Goal: Task Accomplishment & Management: Manage account settings

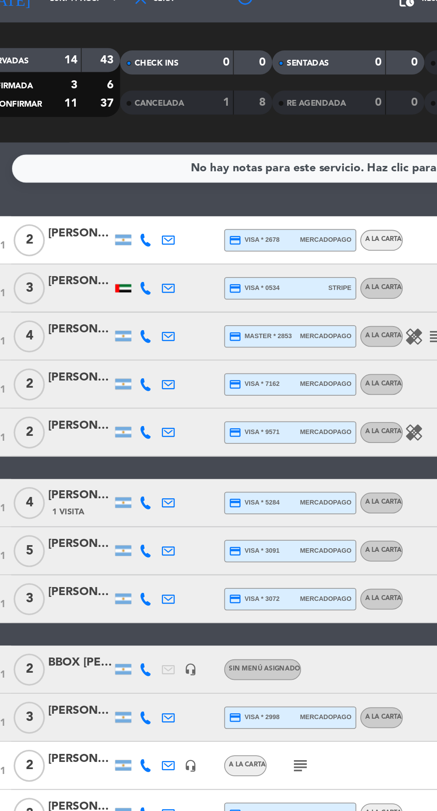
click at [105, 175] on icon at bounding box center [105, 174] width 7 height 7
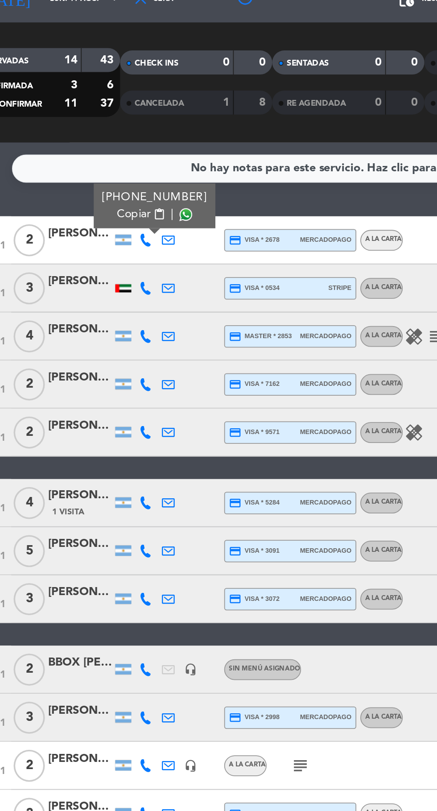
click at [96, 160] on span "Copiar" at bounding box center [99, 160] width 19 height 9
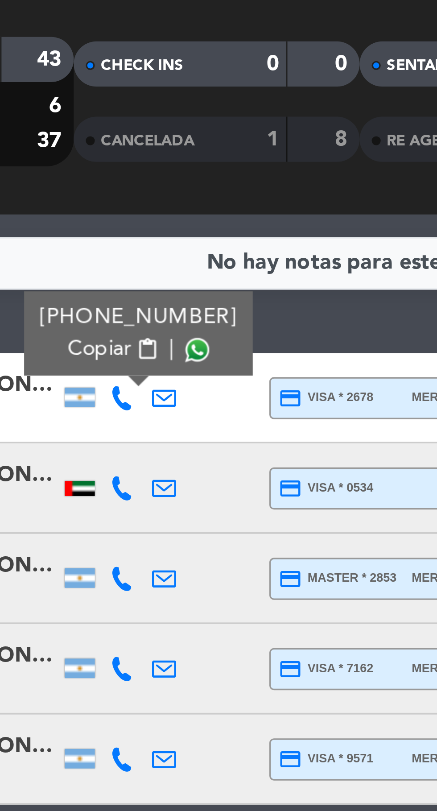
click at [125, 161] on span at bounding box center [128, 160] width 7 height 7
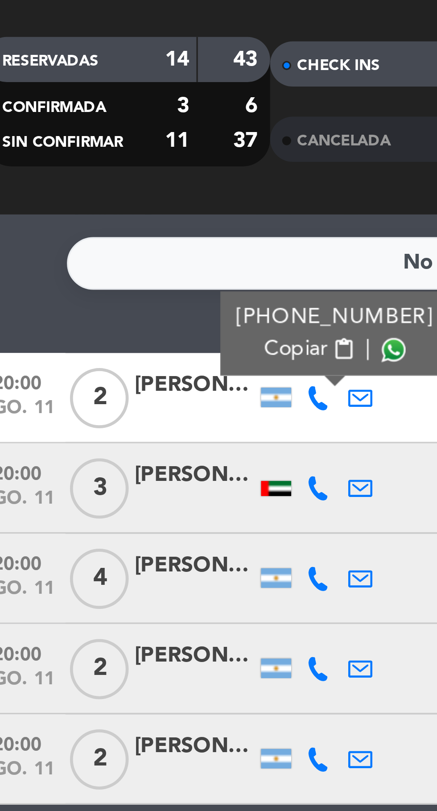
click at [103, 204] on icon at bounding box center [105, 201] width 7 height 7
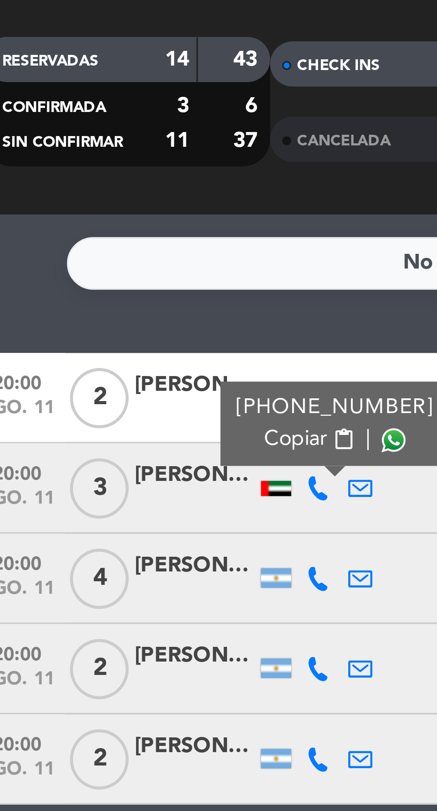
click at [125, 189] on span at bounding box center [128, 187] width 7 height 7
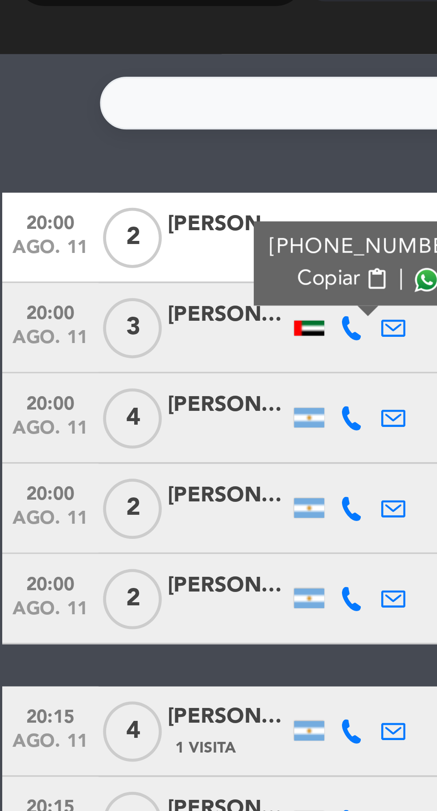
click at [103, 230] on icon at bounding box center [105, 228] width 7 height 7
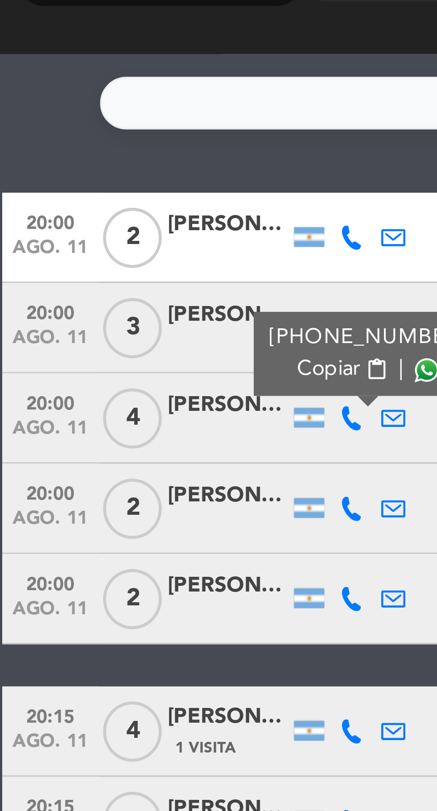
click at [125, 215] on span at bounding box center [128, 214] width 7 height 7
click at [105, 257] on icon at bounding box center [105, 255] width 7 height 7
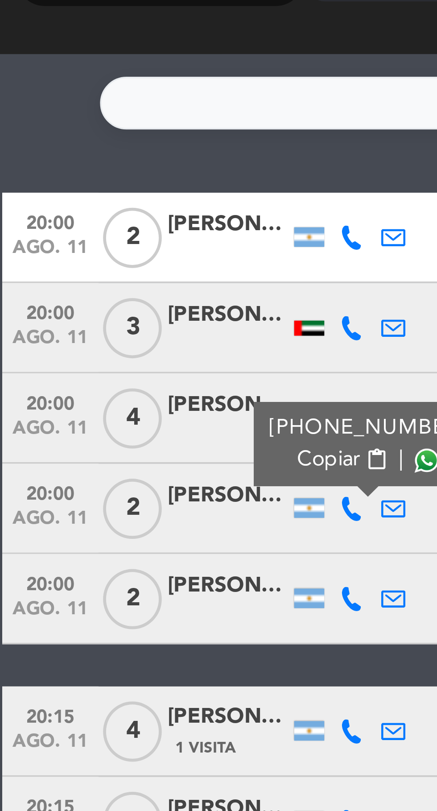
click at [107, 257] on icon at bounding box center [105, 255] width 7 height 7
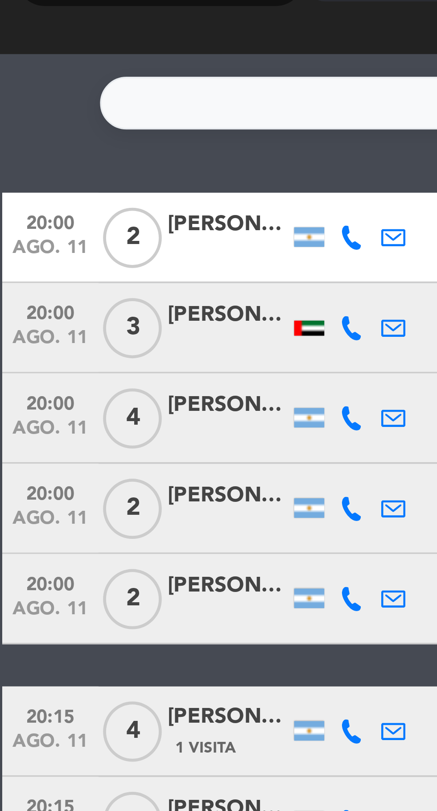
click at [106, 256] on icon at bounding box center [105, 255] width 7 height 7
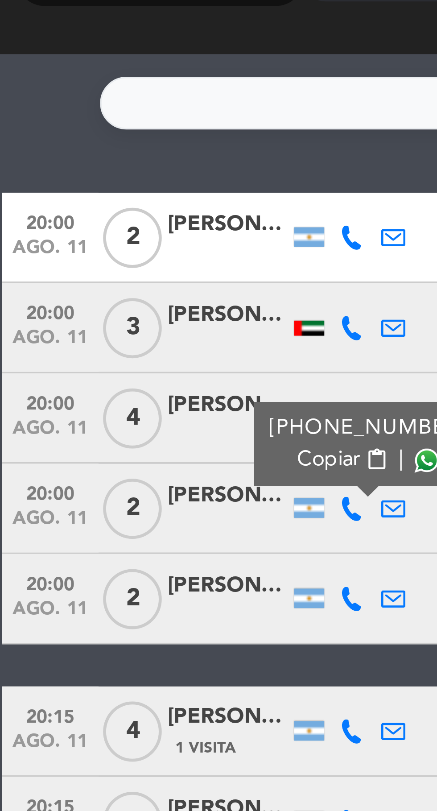
click at [125, 243] on span at bounding box center [128, 240] width 7 height 7
click at [102, 282] on icon at bounding box center [105, 281] width 7 height 7
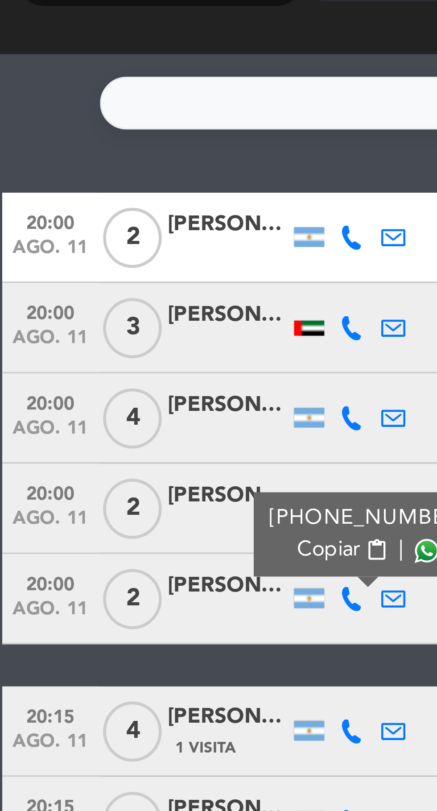
click at [125, 270] on span at bounding box center [128, 267] width 7 height 7
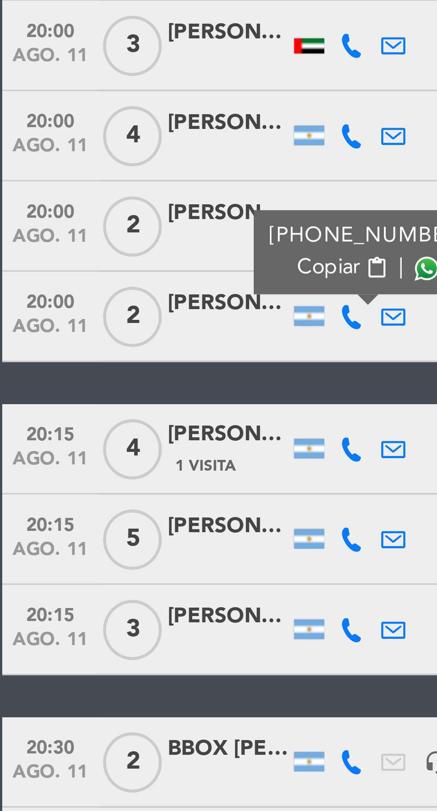
click at [106, 321] on icon at bounding box center [105, 321] width 7 height 7
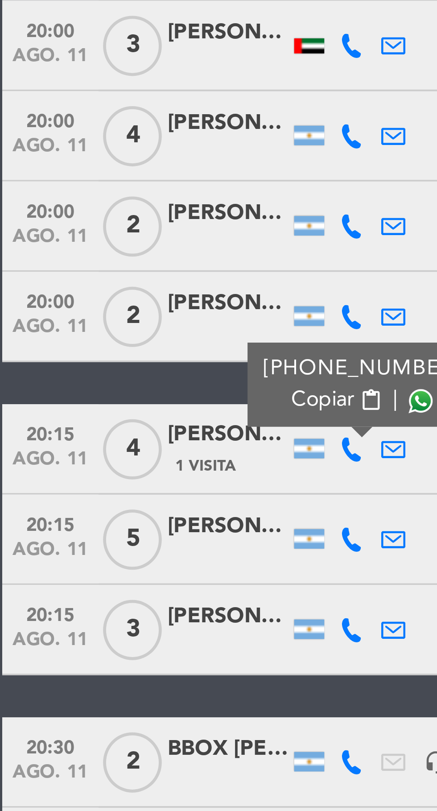
click at [123, 308] on span at bounding box center [126, 306] width 7 height 7
click at [103, 349] on icon at bounding box center [105, 348] width 7 height 7
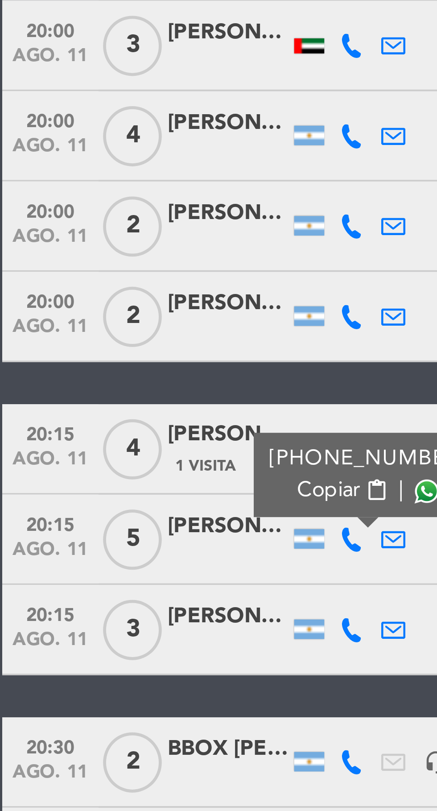
click at [125, 337] on span at bounding box center [128, 333] width 7 height 7
click at [103, 376] on icon at bounding box center [105, 374] width 7 height 7
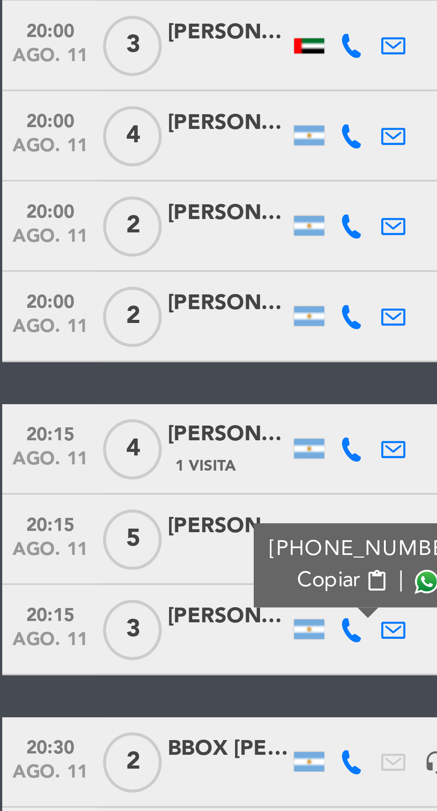
click at [125, 360] on span at bounding box center [128, 360] width 7 height 7
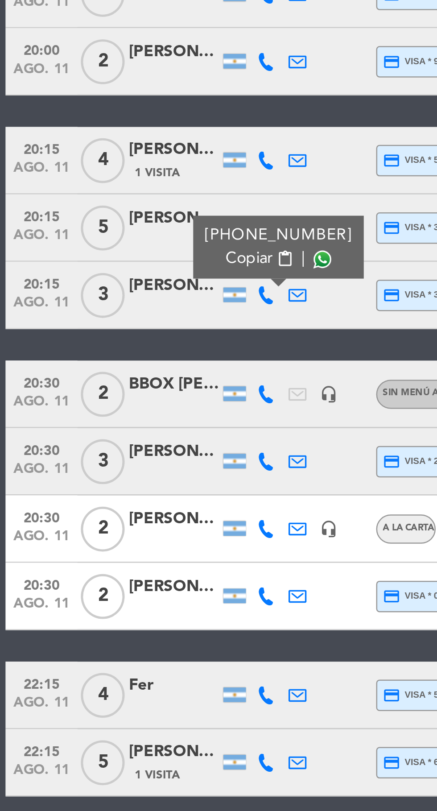
click at [106, 416] on icon at bounding box center [105, 414] width 7 height 7
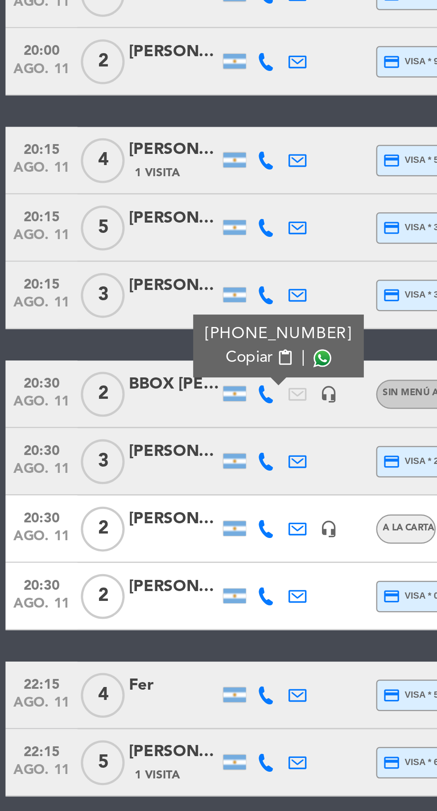
click at [125, 403] on span at bounding box center [128, 399] width 7 height 7
click at [105, 442] on icon at bounding box center [105, 440] width 7 height 7
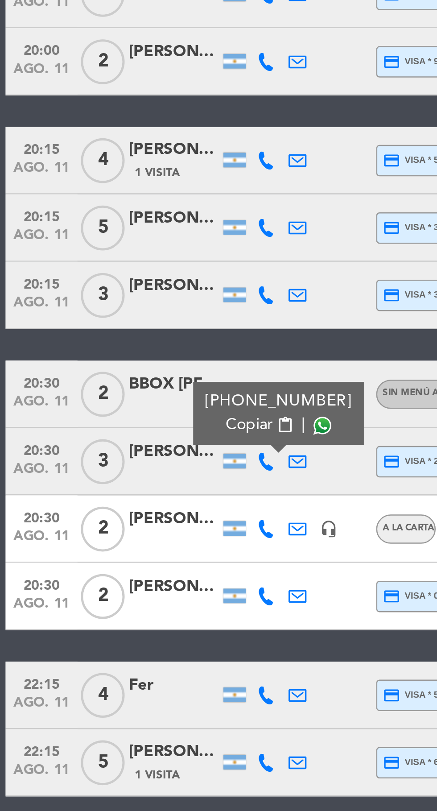
click at [126, 425] on span at bounding box center [128, 426] width 7 height 7
click at [105, 470] on icon at bounding box center [105, 467] width 7 height 7
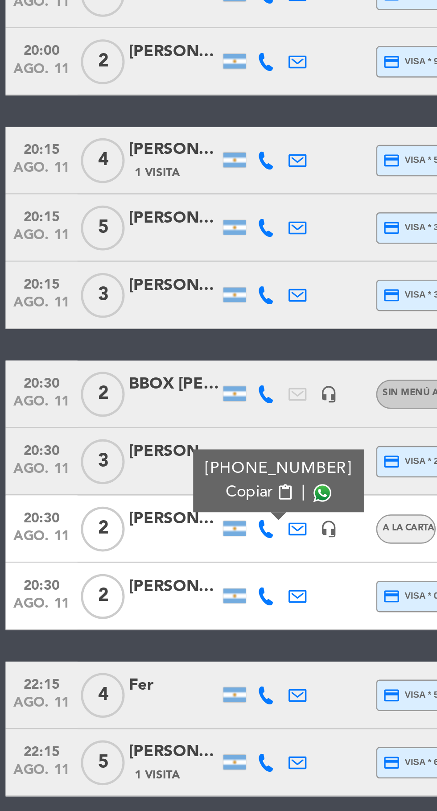
click at [125, 455] on span at bounding box center [128, 453] width 7 height 7
click at [105, 492] on icon at bounding box center [105, 494] width 7 height 7
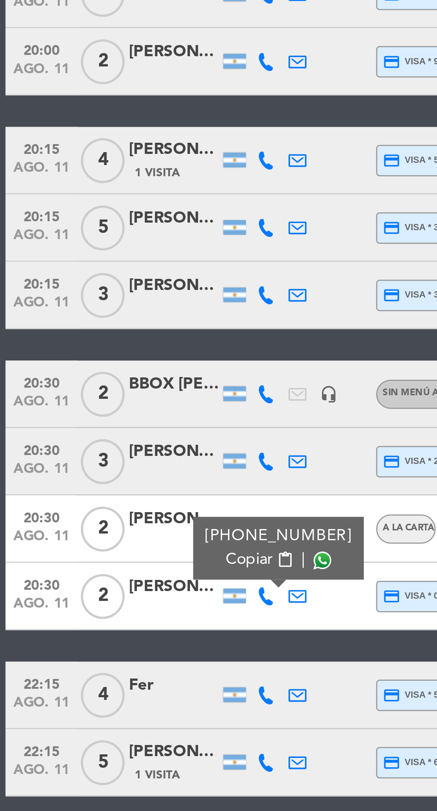
click at [125, 481] on span at bounding box center [128, 480] width 7 height 7
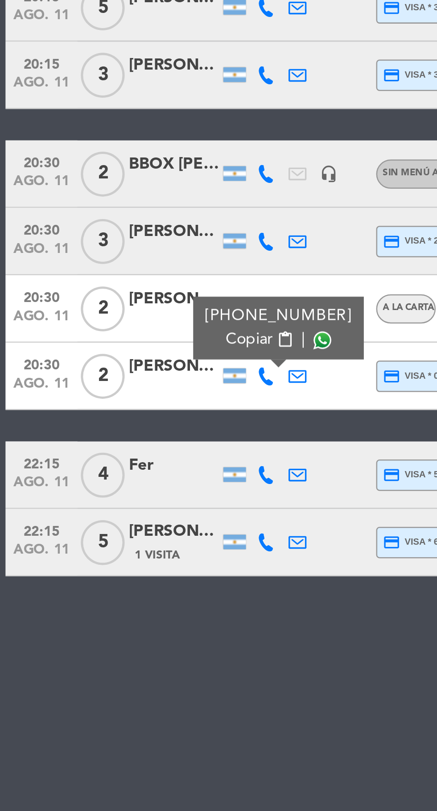
click at [108, 536] on icon at bounding box center [105, 533] width 7 height 7
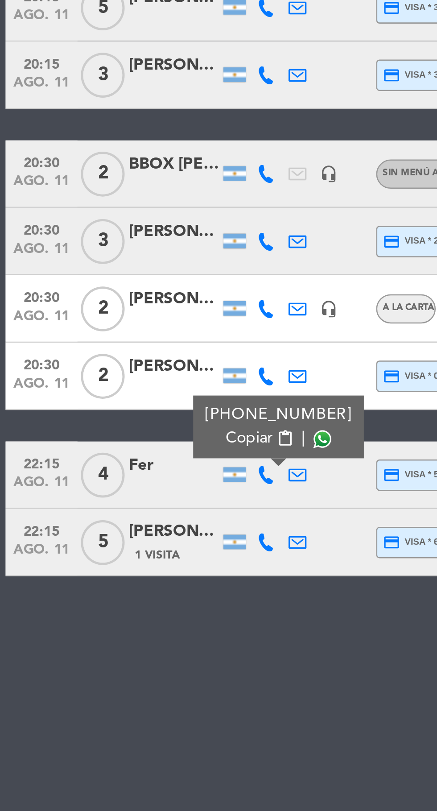
click at [125, 520] on span at bounding box center [128, 519] width 7 height 7
click at [105, 561] on icon at bounding box center [105, 560] width 7 height 7
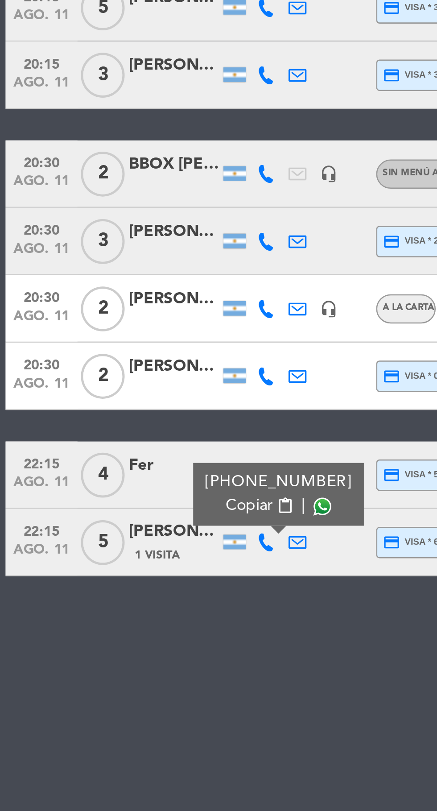
click at [103, 543] on span "Copiar" at bounding box center [99, 545] width 19 height 9
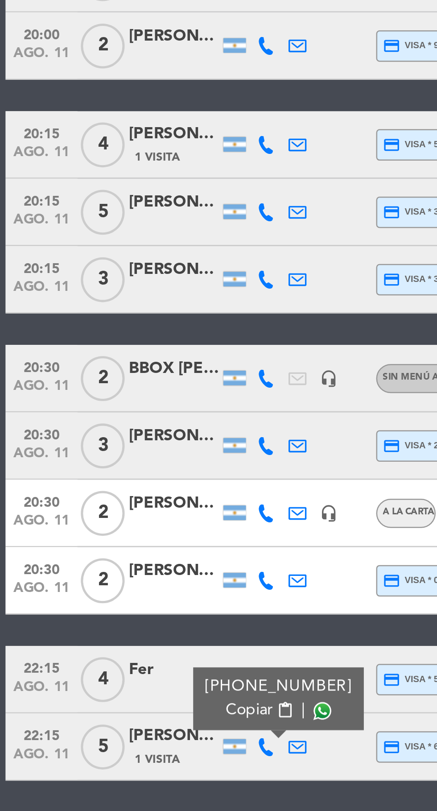
click at [132, 544] on div "[PHONE_NUMBER] Copiar content_paste |" at bounding box center [111, 541] width 68 height 25
click at [125, 549] on span at bounding box center [128, 546] width 7 height 7
